Goal: Information Seeking & Learning: Learn about a topic

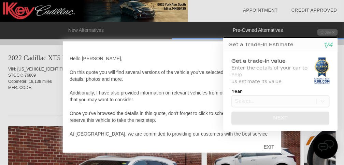
drag, startPoint x: 200, startPoint y: 42, endPoint x: 1, endPoint y: 20, distance: 199.9
click at [200, 42] on div "Hello [PERSON_NAME], On this quote you will find several versions of the vehicl…" at bounding box center [172, 96] width 219 height 111
drag, startPoint x: 214, startPoint y: 46, endPoint x: 236, endPoint y: 26, distance: 29.0
click at [214, 23] on html "Welcome! Get a Trade-In Estimate 1/4 Get a trade-in value Enter the details of …" at bounding box center [276, 23] width 135 height 0
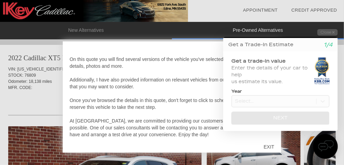
scroll to position [20, 0]
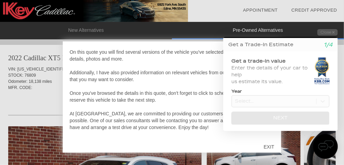
click at [268, 146] on div "Initial Toast" at bounding box center [276, 146] width 123 height 25
click at [267, 145] on div "Initial Toast" at bounding box center [276, 146] width 123 height 25
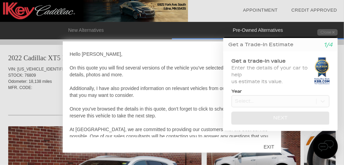
scroll to position [0, 0]
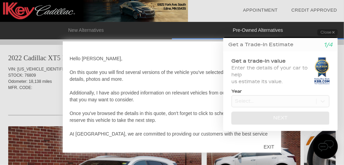
drag, startPoint x: 335, startPoint y: 33, endPoint x: 260, endPoint y: 32, distance: 74.8
click at [334, 32] on icon "button" at bounding box center [333, 32] width 2 height 4
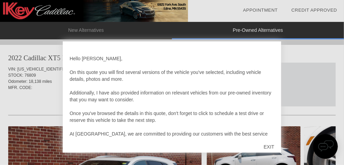
scroll to position [20, 0]
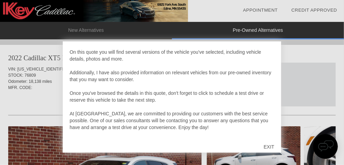
click at [274, 146] on div "EXIT" at bounding box center [269, 146] width 24 height 20
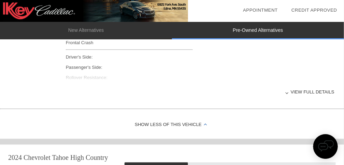
scroll to position [296, 0]
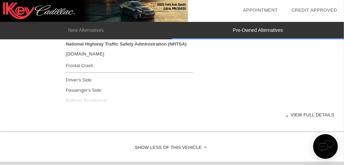
click at [289, 115] on div at bounding box center [287, 115] width 3 height 3
click at [303, 114] on div "View less details" at bounding box center [200, 115] width 269 height 17
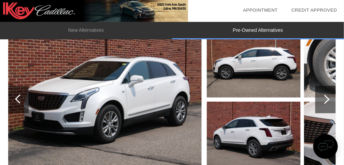
scroll to position [91, 0]
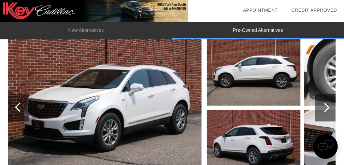
click at [326, 106] on div at bounding box center [325, 107] width 9 height 9
click at [327, 106] on div at bounding box center [325, 107] width 9 height 9
click at [328, 106] on div at bounding box center [325, 107] width 9 height 9
click at [327, 105] on div at bounding box center [325, 107] width 9 height 9
drag, startPoint x: 327, startPoint y: 105, endPoint x: 307, endPoint y: 104, distance: 19.5
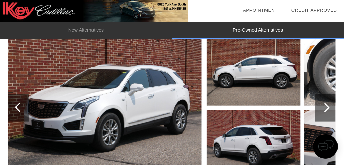
click at [326, 106] on div at bounding box center [325, 107] width 9 height 9
click at [17, 106] on div at bounding box center [19, 106] width 9 height 9
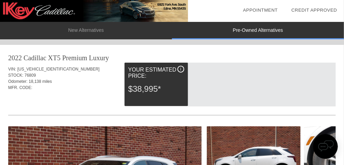
scroll to position [0, 0]
click at [152, 73] on div "Your Estimated Price:" at bounding box center [156, 73] width 56 height 14
click at [58, 56] on div "2022 Cadillac XT5" at bounding box center [34, 58] width 52 height 10
click at [85, 29] on li "New Alternatives" at bounding box center [86, 30] width 172 height 17
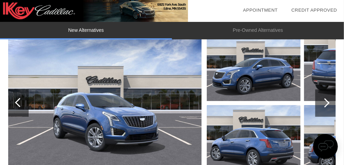
scroll to position [541, 0]
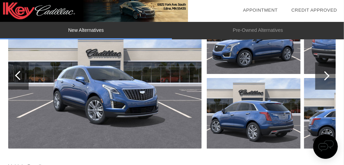
click at [329, 73] on div at bounding box center [325, 75] width 9 height 9
click at [161, 93] on img at bounding box center [105, 75] width 194 height 145
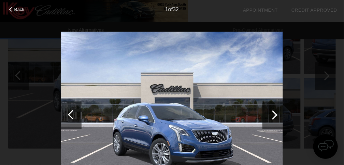
click at [275, 115] on div at bounding box center [273, 114] width 20 height 27
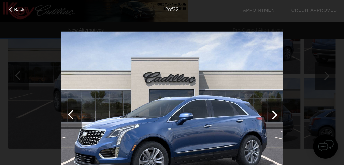
click at [274, 115] on div at bounding box center [272, 114] width 9 height 9
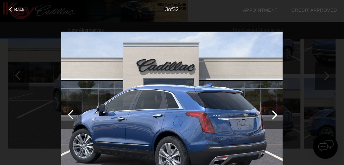
click at [274, 114] on div at bounding box center [272, 114] width 9 height 9
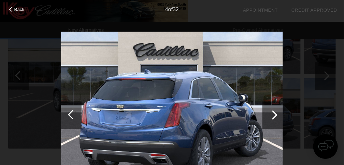
click at [273, 114] on div at bounding box center [272, 114] width 9 height 9
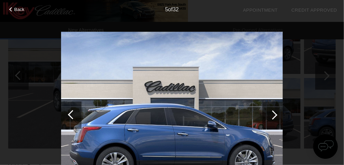
click at [273, 113] on div at bounding box center [272, 114] width 9 height 9
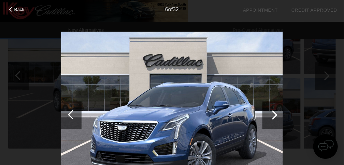
click at [273, 113] on div at bounding box center [272, 114] width 9 height 9
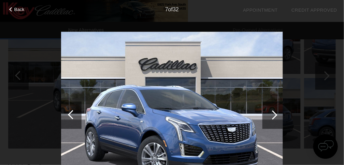
click at [273, 113] on div at bounding box center [272, 114] width 9 height 9
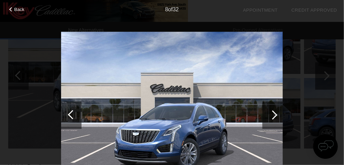
click at [273, 112] on div at bounding box center [272, 114] width 9 height 9
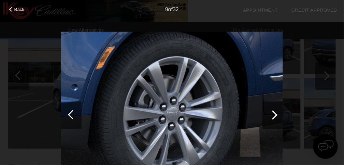
click at [273, 111] on div at bounding box center [272, 114] width 9 height 9
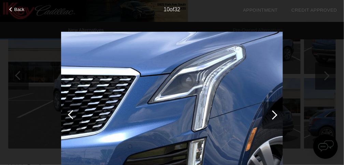
click at [273, 111] on div at bounding box center [272, 114] width 9 height 9
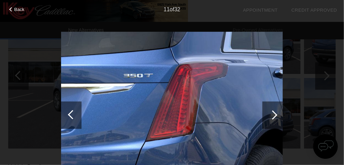
click at [273, 110] on div at bounding box center [273, 114] width 20 height 27
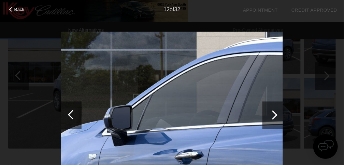
click at [275, 115] on div at bounding box center [272, 114] width 9 height 9
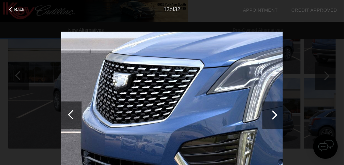
click at [275, 114] on div at bounding box center [272, 114] width 9 height 9
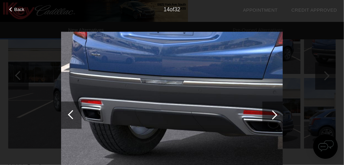
click at [274, 114] on div at bounding box center [272, 114] width 9 height 9
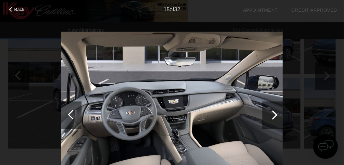
click at [274, 114] on div at bounding box center [272, 114] width 9 height 9
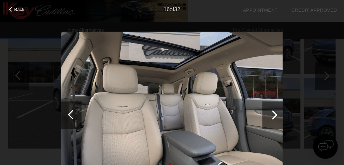
click at [71, 113] on div at bounding box center [72, 114] width 9 height 9
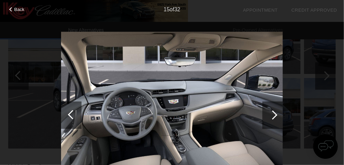
click at [15, 10] on span "Back" at bounding box center [19, 9] width 10 height 5
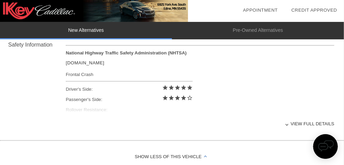
scroll to position [728, 0]
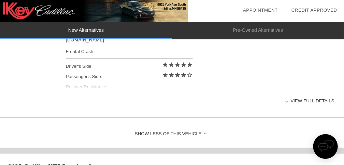
click at [290, 101] on div "View full details" at bounding box center [200, 100] width 269 height 17
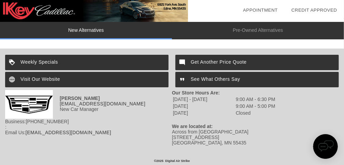
scroll to position [1246, 0]
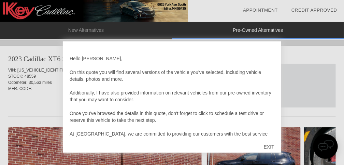
click at [267, 146] on div "EXIT" at bounding box center [269, 146] width 24 height 20
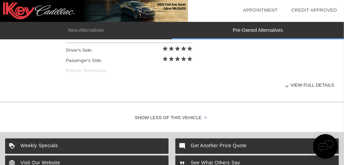
scroll to position [1573, 0]
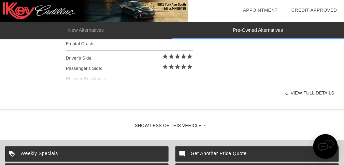
click at [289, 92] on div at bounding box center [287, 93] width 3 height 3
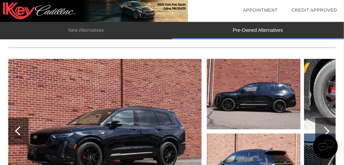
scroll to position [1322, 0]
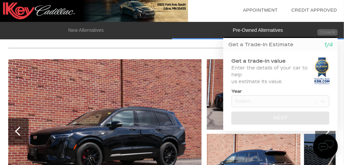
click at [327, 128] on div "Get a trade-in value Enter the details of your car to help us estimate its valu…" at bounding box center [280, 91] width 115 height 80
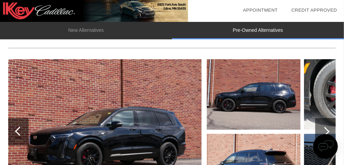
click at [17, 127] on div at bounding box center [19, 130] width 9 height 9
click at [16, 125] on div at bounding box center [18, 131] width 20 height 27
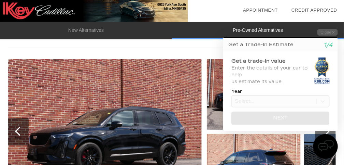
click at [326, 127] on div "Get a trade-in value Enter the details of your car to help us estimate its valu…" at bounding box center [280, 91] width 115 height 80
click at [325, 126] on div "Get a trade-in value Enter the details of your car to help us estimate its valu…" at bounding box center [280, 91] width 115 height 80
drag, startPoint x: 325, startPoint y: 126, endPoint x: 321, endPoint y: 118, distance: 8.7
click at [324, 124] on div "Get a trade-in value Enter the details of your car to help us estimate its valu…" at bounding box center [280, 91] width 115 height 80
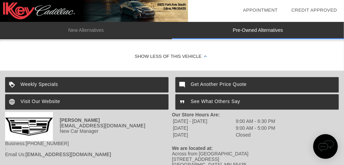
scroll to position [1664, 0]
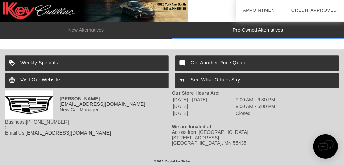
click at [48, 73] on div "Visit Our Website" at bounding box center [87, 79] width 164 height 15
